Goal: Task Accomplishment & Management: Use online tool/utility

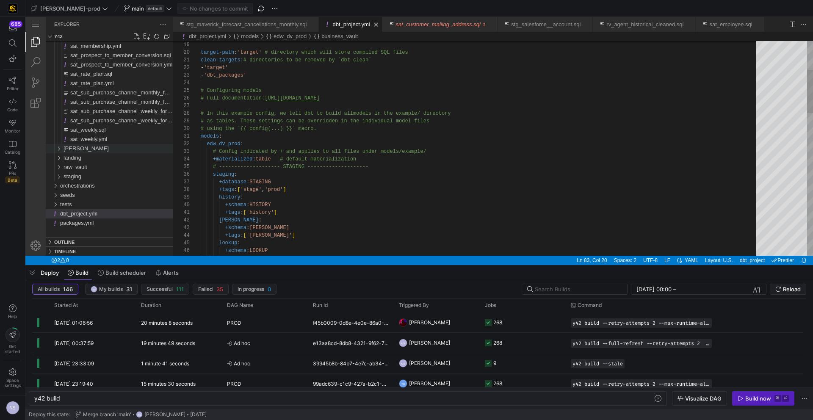
scroll to position [0, 25]
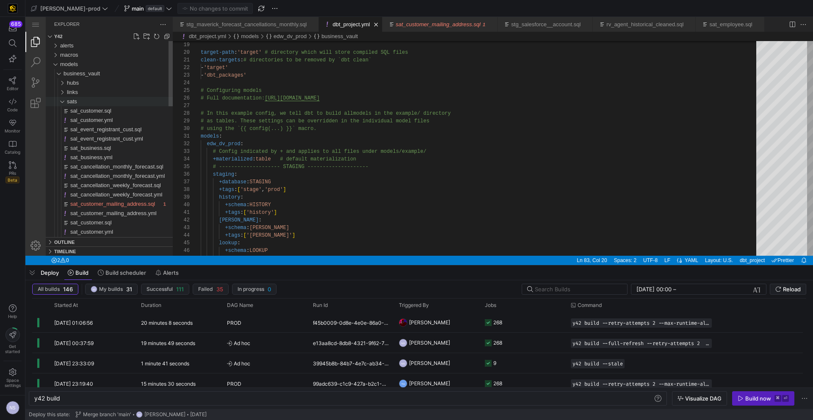
click at [79, 99] on div "sats" at bounding box center [120, 101] width 106 height 9
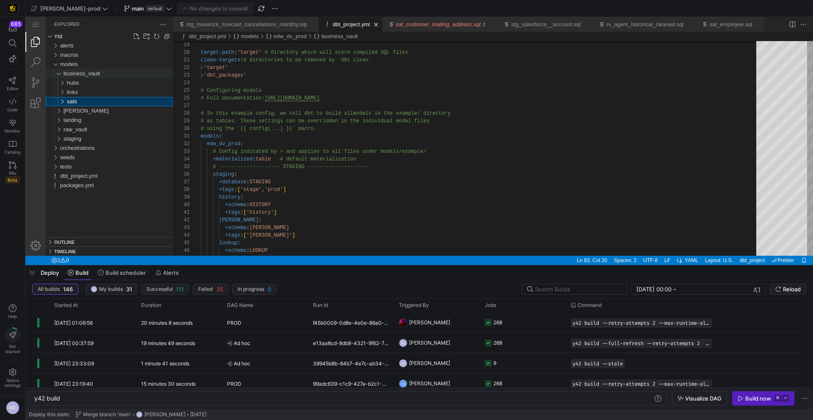
click at [85, 72] on span "business_vault" at bounding box center [82, 73] width 36 height 6
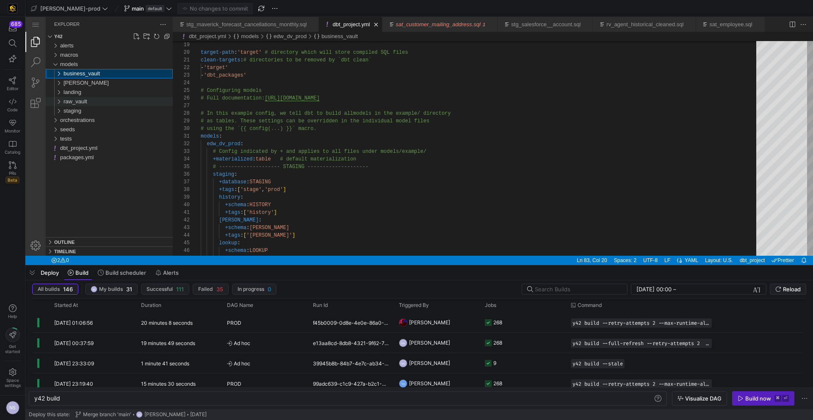
click at [77, 103] on span "raw_vault" at bounding box center [76, 101] width 24 height 6
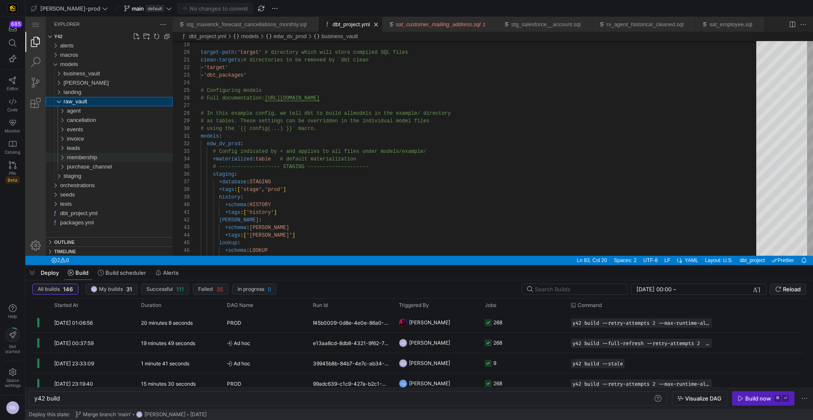
click at [83, 157] on span "membership" at bounding box center [82, 157] width 31 height 6
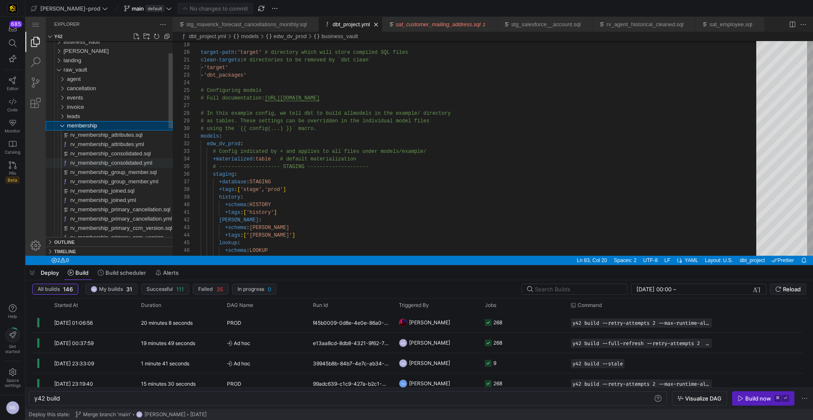
click at [109, 158] on div "rv_membership_consolidated.yml" at bounding box center [121, 162] width 103 height 9
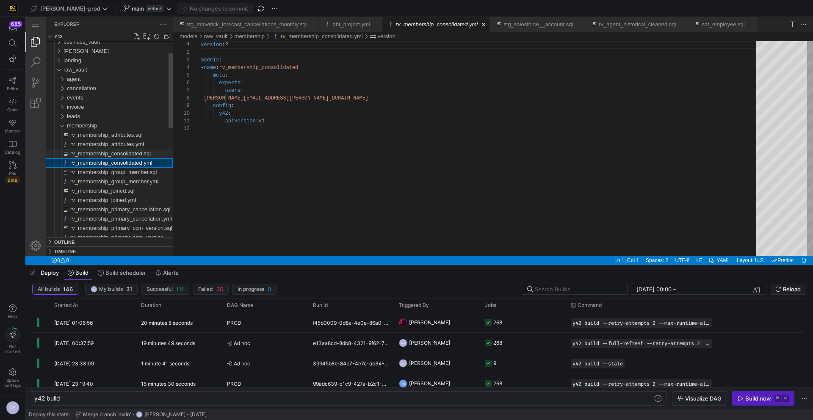
click at [110, 151] on span "rv_membership_consolidated.sql" at bounding box center [110, 153] width 81 height 6
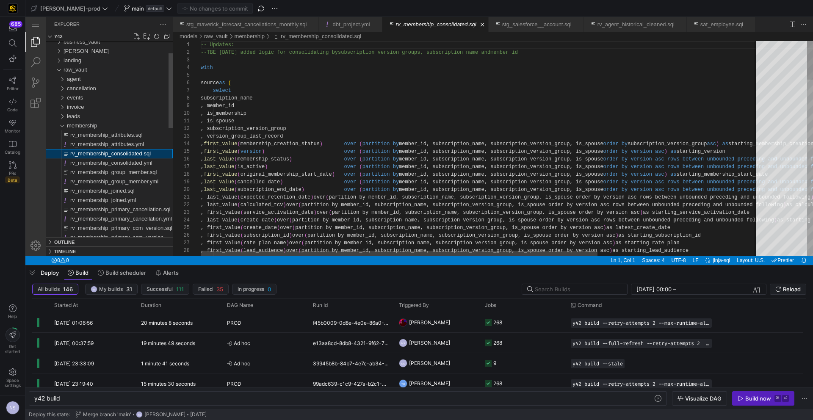
type textarea "y42 build -s rv_membership_consolidated"
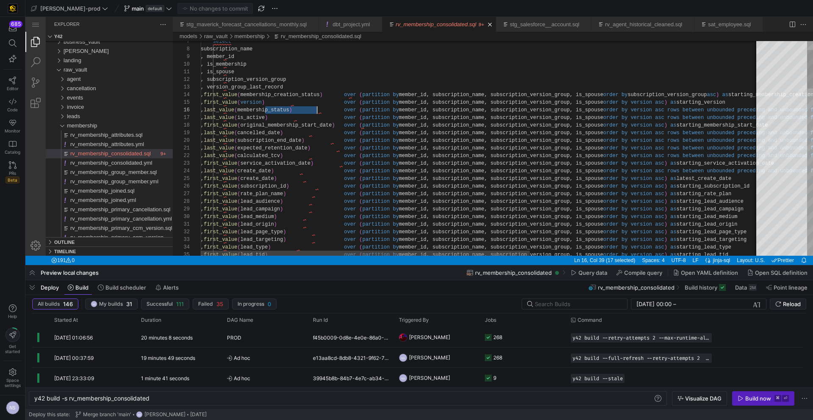
type textarea "on_date) over (partition by member_id, subscription_name, subscription_version_…"
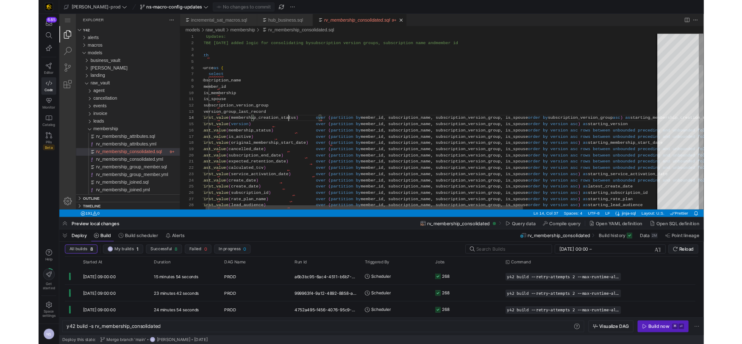
scroll to position [23, 147]
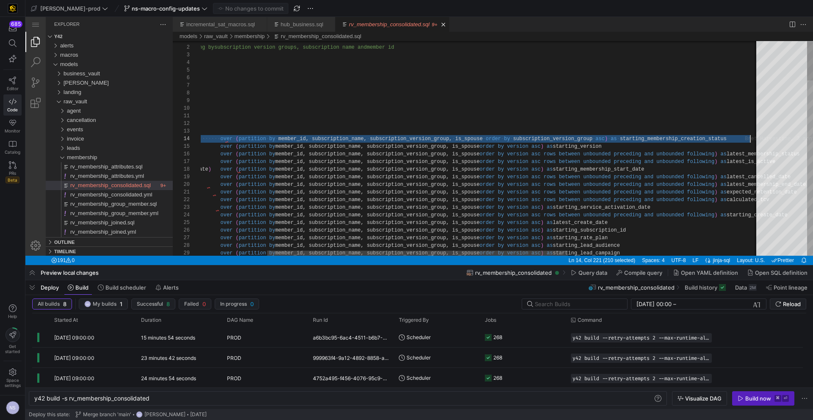
drag, startPoint x: 231, startPoint y: 139, endPoint x: 727, endPoint y: 138, distance: 495.3
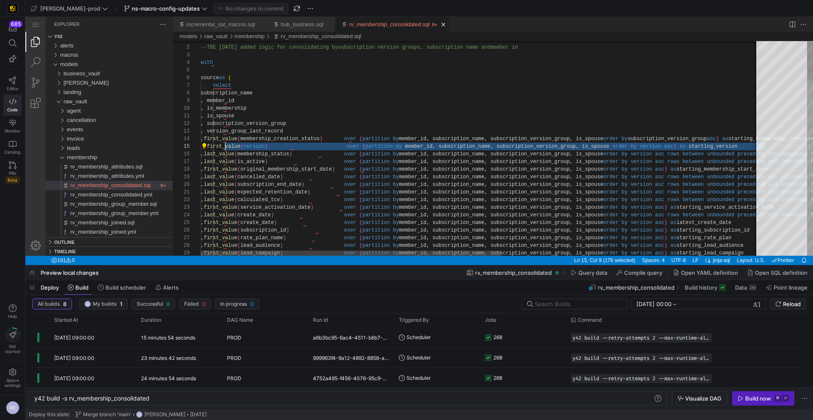
scroll to position [31, 25]
drag, startPoint x: 652, startPoint y: 145, endPoint x: 225, endPoint y: 146, distance: 426.7
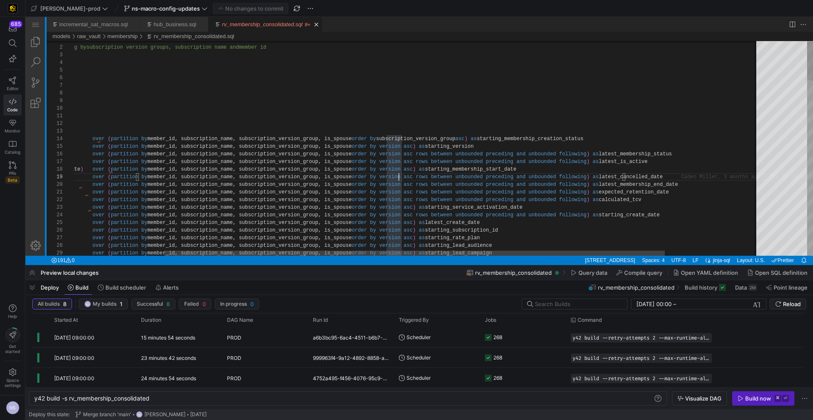
drag, startPoint x: 173, startPoint y: 200, endPoint x: 29, endPoint y: 201, distance: 143.6
click at [29, 201] on div "Explorer Show All Commands ⇧ ⌘ P Go to File ⌘ P Find in Files ⇧ ⌘ F Toggle Full…" at bounding box center [419, 136] width 788 height 239
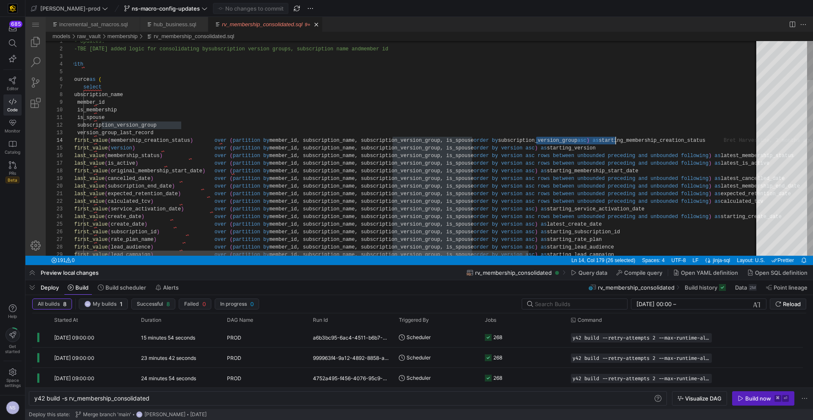
type textarea ", is_spouse , subscription_version_group , version_group_last_record , first_va…"
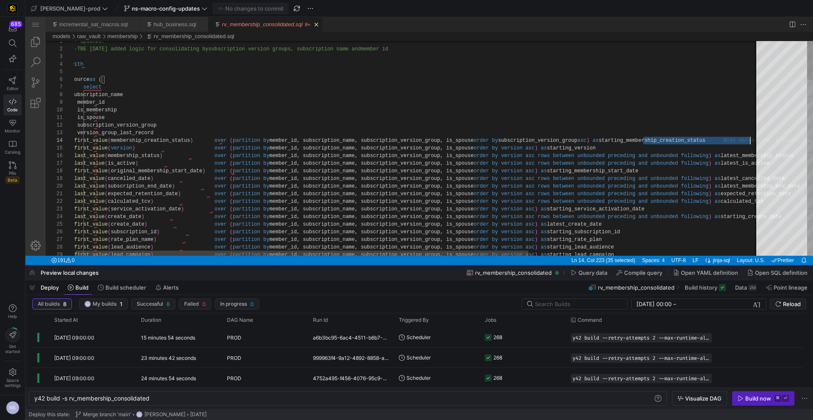
scroll to position [23, 680]
